Goal: Transaction & Acquisition: Obtain resource

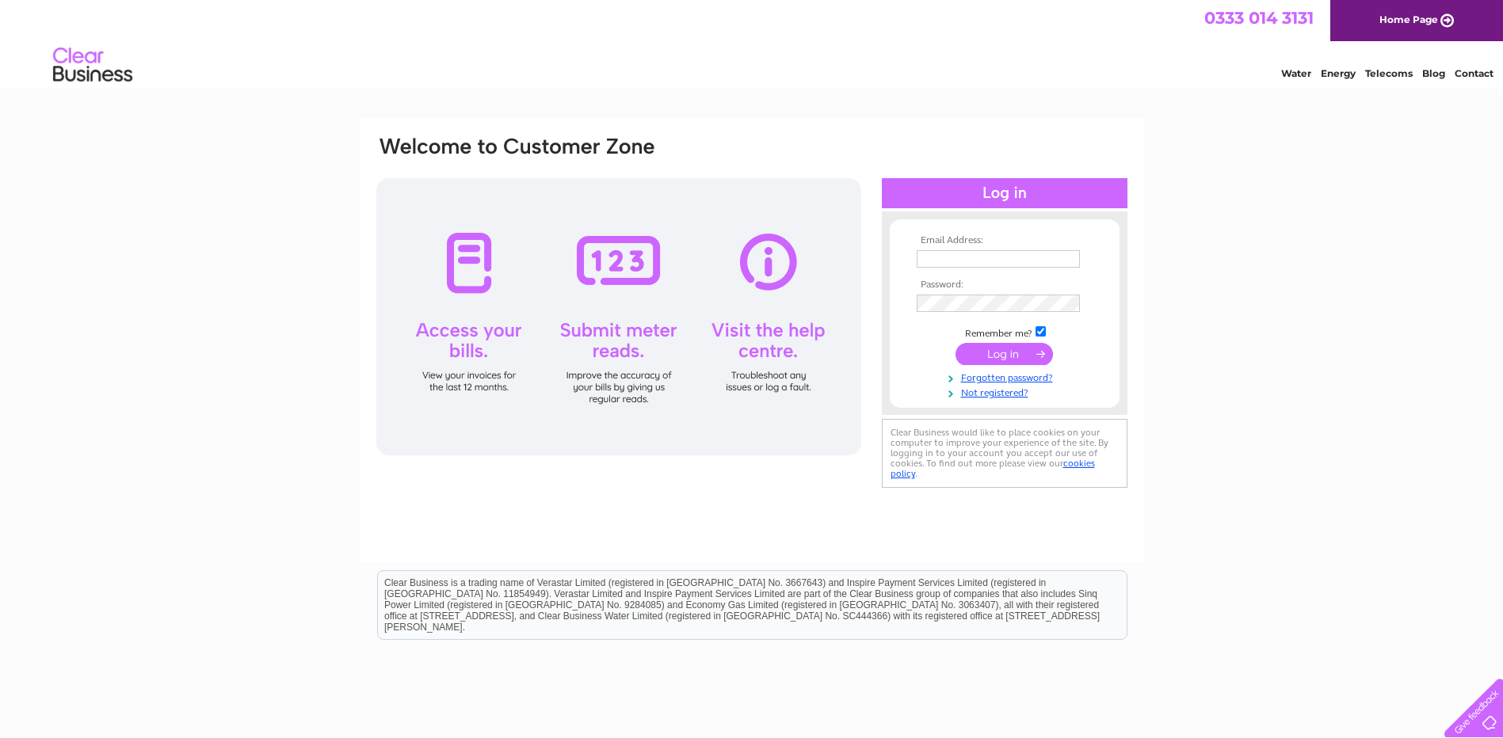
type input "ros@agbscotland.co.uk"
click at [995, 356] on input "submit" at bounding box center [1003, 354] width 97 height 22
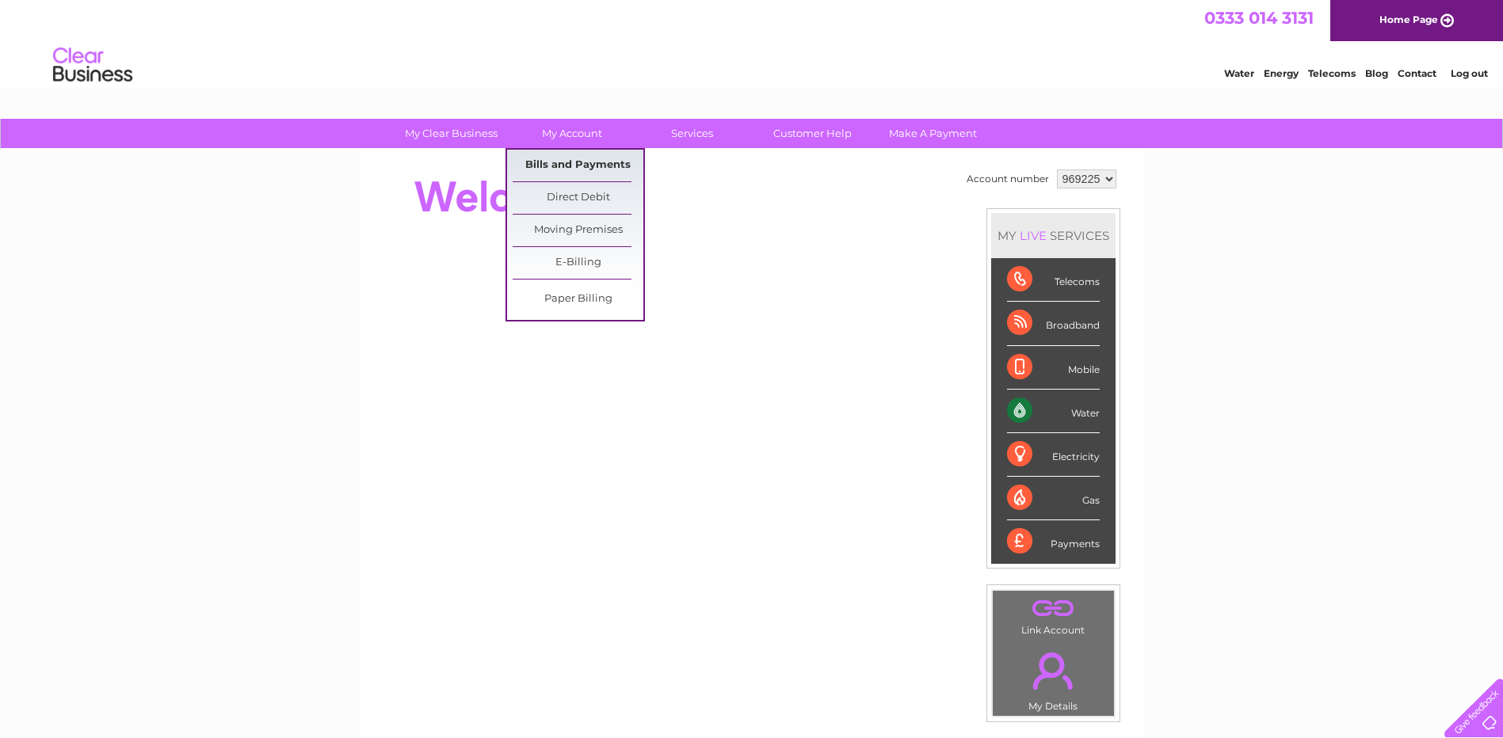
click at [573, 161] on link "Bills and Payments" at bounding box center [578, 166] width 131 height 32
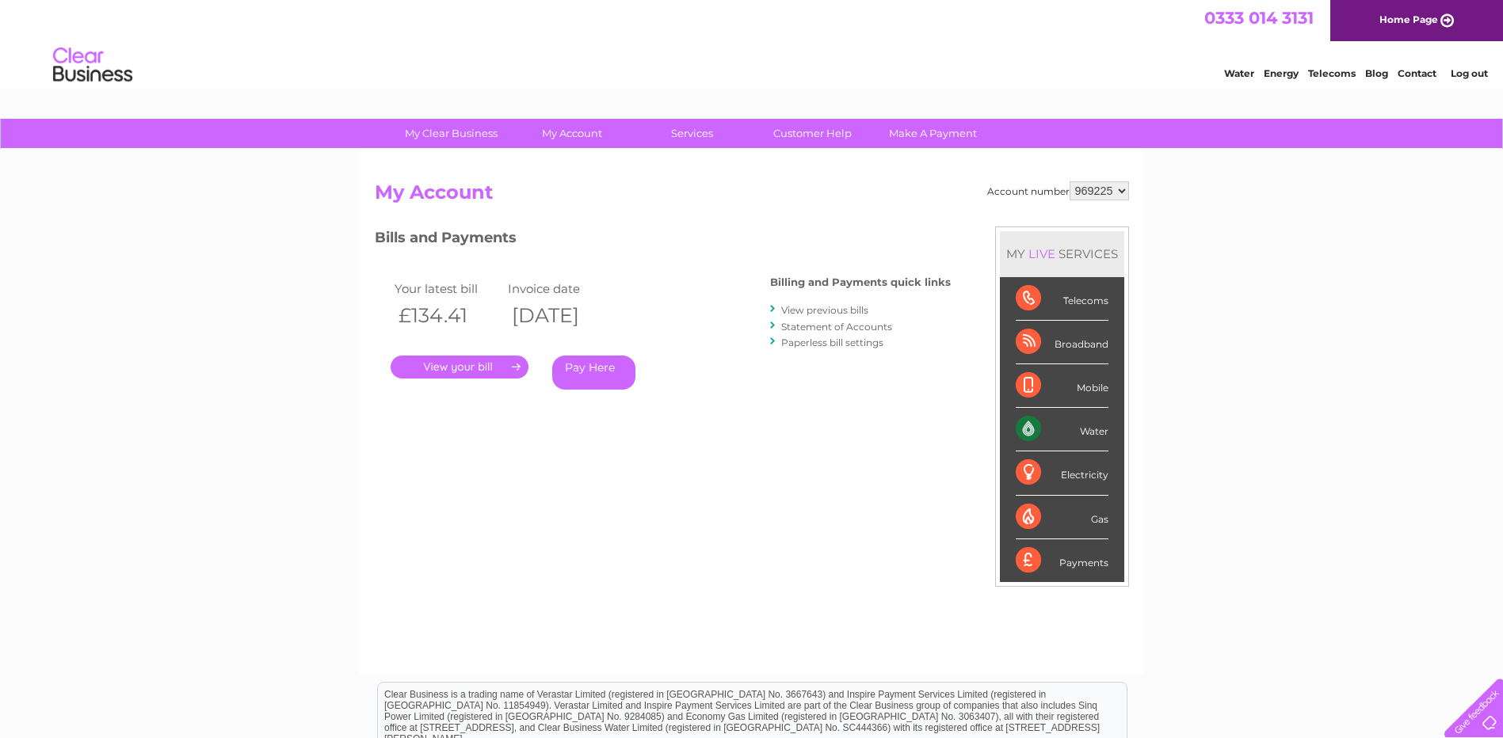
click at [479, 368] on link "." at bounding box center [460, 367] width 138 height 23
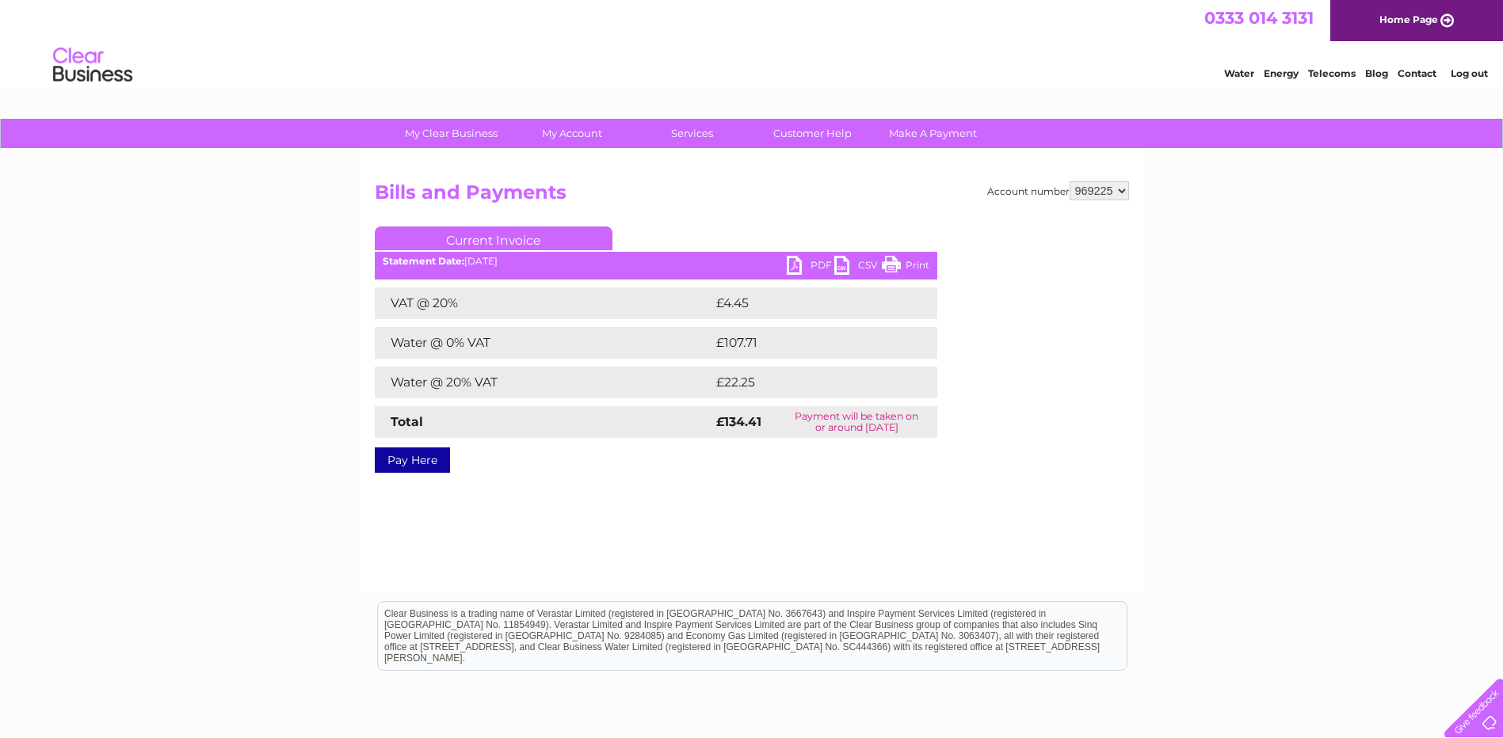
click at [798, 269] on link "PDF" at bounding box center [811, 267] width 48 height 23
click at [1478, 72] on link "Log out" at bounding box center [1468, 73] width 37 height 12
